Goal: Information Seeking & Learning: Learn about a topic

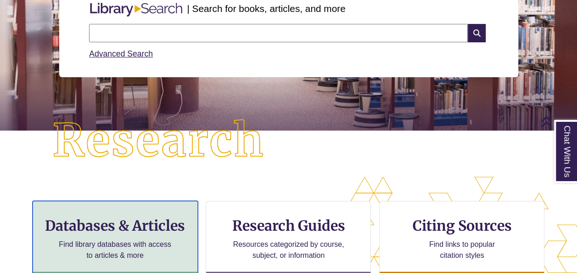
click at [134, 235] on div "Databases & Articles Find library databases with access to articles & more" at bounding box center [115, 237] width 165 height 73
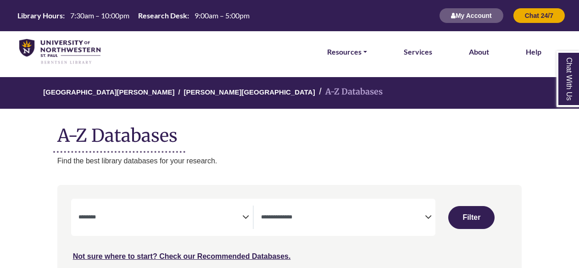
select select "Database Subject Filter"
select select "Database Types Filter"
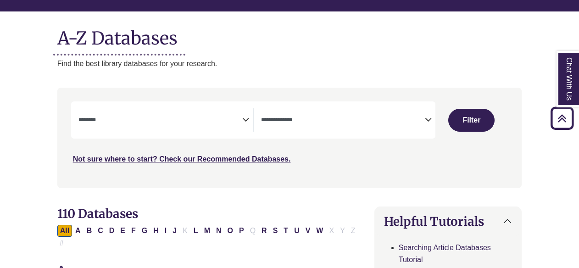
scroll to position [95, 0]
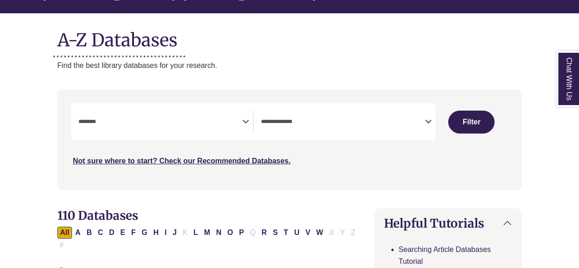
click at [244, 122] on icon "Search filters" at bounding box center [245, 120] width 7 height 14
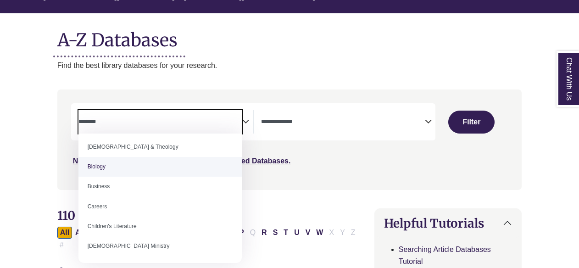
scroll to position [45, 0]
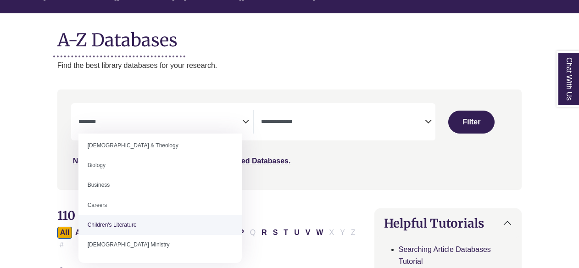
select select "*****"
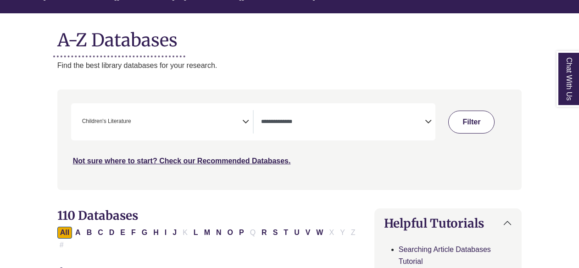
click at [467, 121] on button "Filter" at bounding box center [471, 122] width 46 height 23
select select "Database Types Filter"
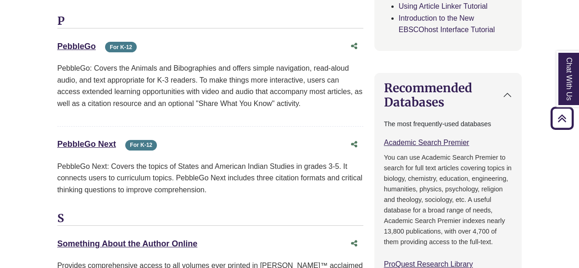
scroll to position [596, 0]
